Goal: Find specific page/section: Find specific page/section

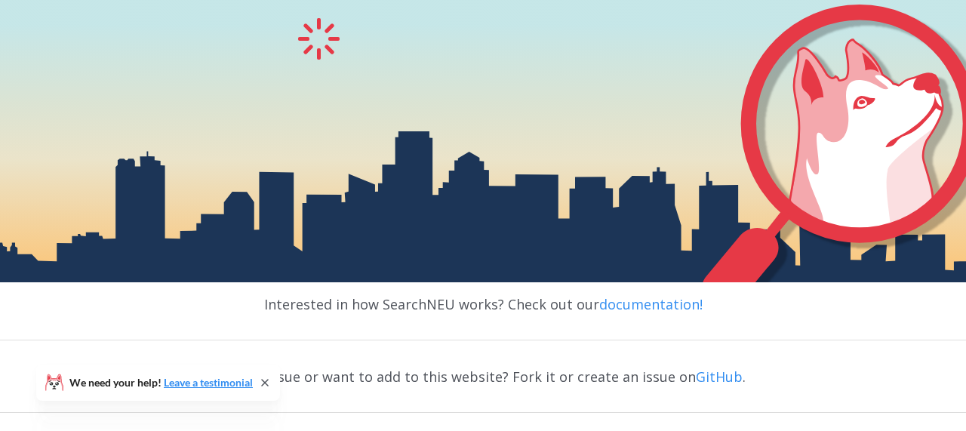
scroll to position [341, 0]
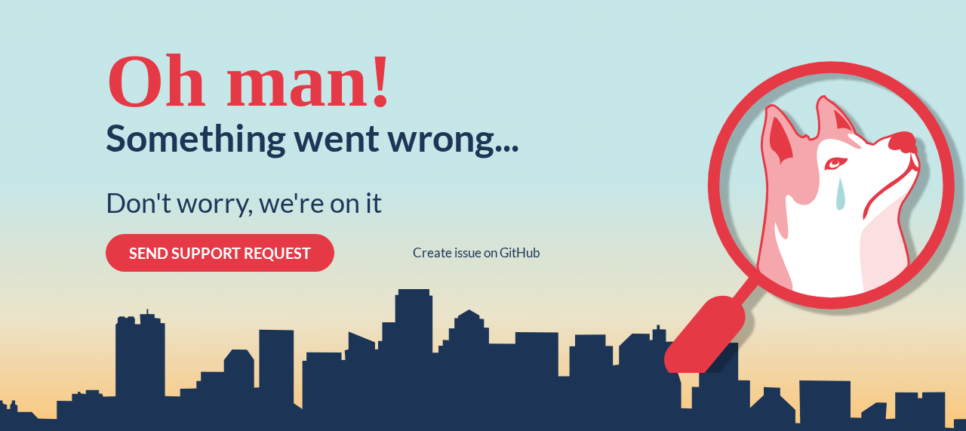
scroll to position [135, 0]
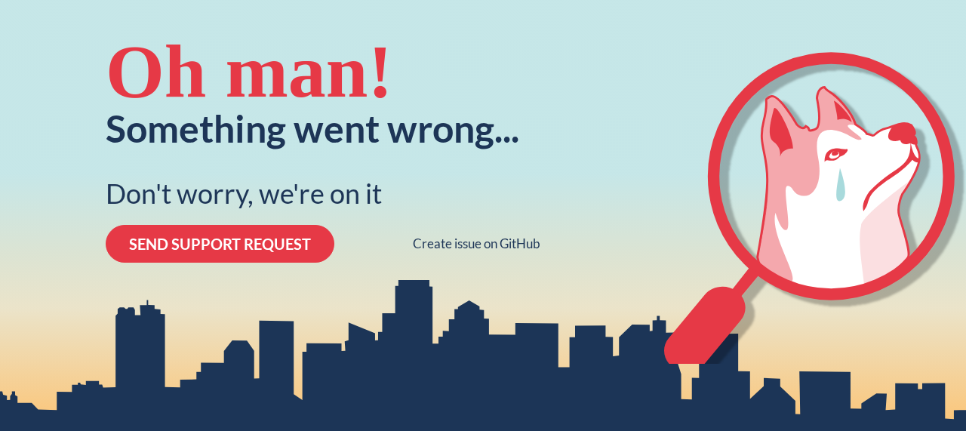
click at [709, 146] on icon "crying-husky-2" at bounding box center [815, 207] width 302 height 311
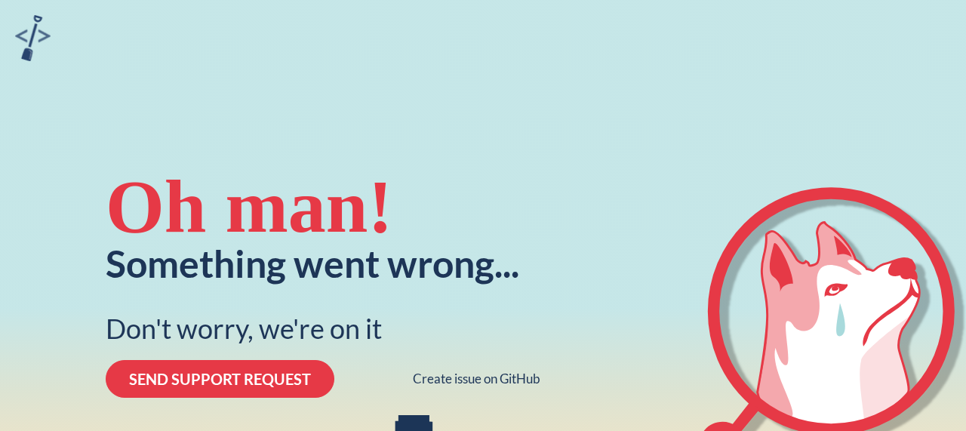
scroll to position [135, 0]
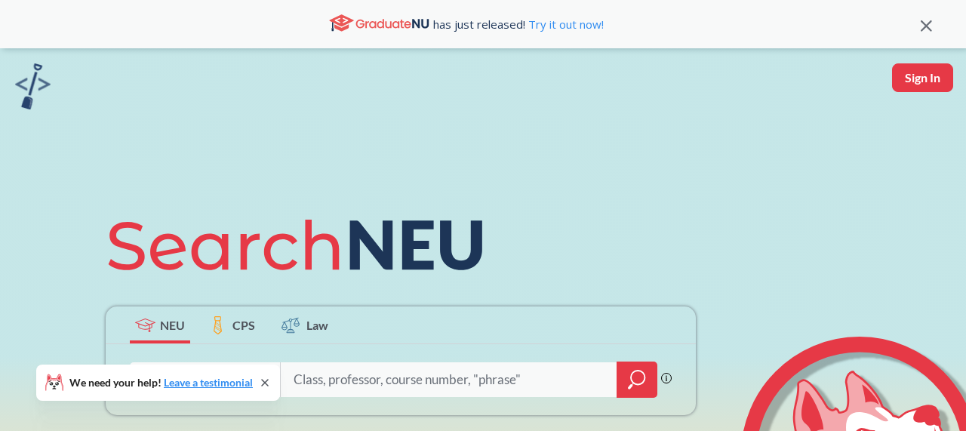
click at [650, 95] on div "NEU CPS Law Phrase search guarantees the exact search appears in the results. E…" at bounding box center [483, 331] width 966 height 566
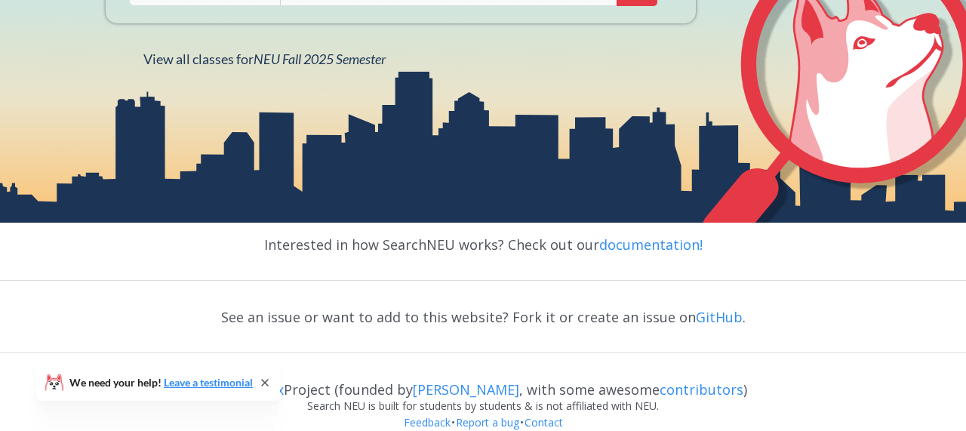
scroll to position [414, 0]
